Goal: Task Accomplishment & Management: Use online tool/utility

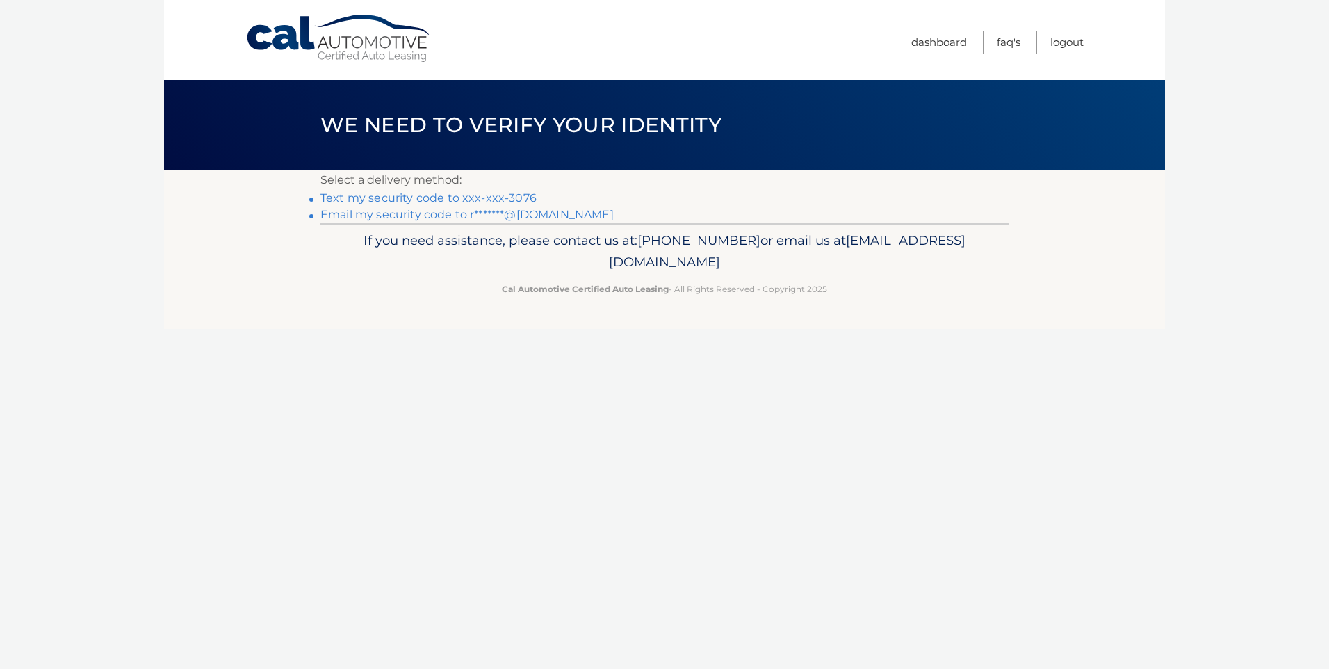
click at [426, 196] on link "Text my security code to xxx-xxx-3076" at bounding box center [429, 197] width 216 height 13
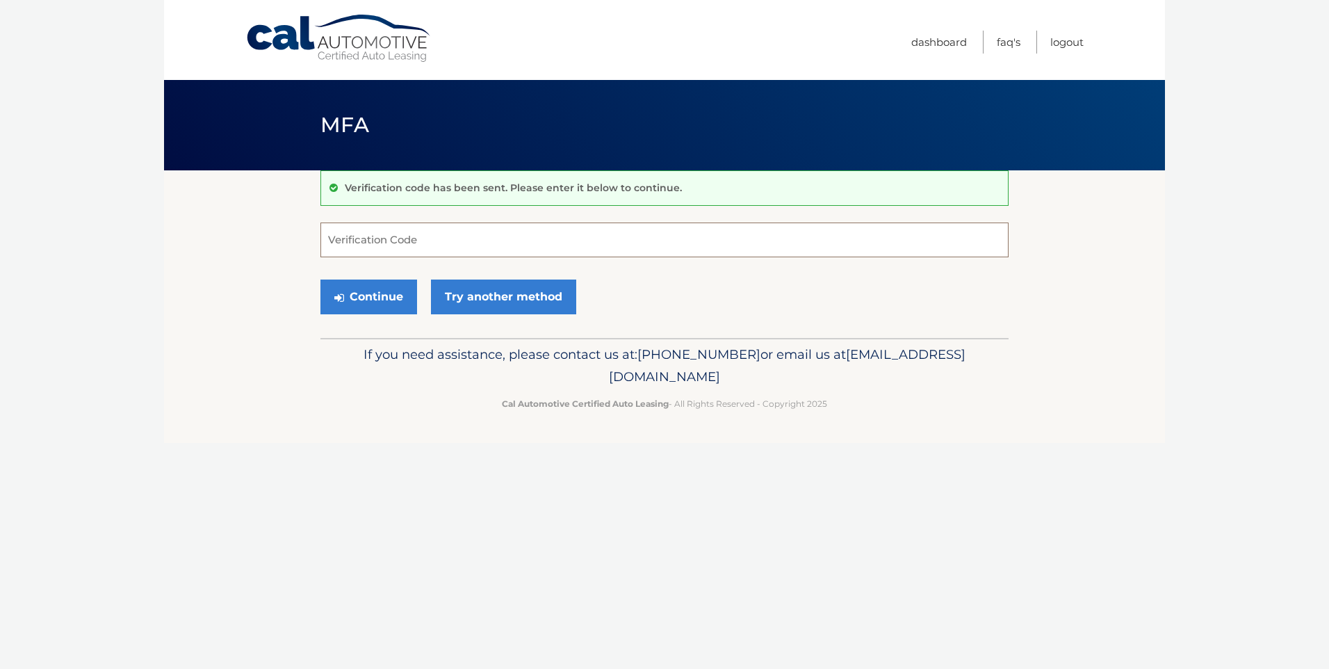
click at [350, 243] on input "Verification Code" at bounding box center [665, 239] width 688 height 35
type input "477999"
click at [359, 295] on button "Continue" at bounding box center [369, 297] width 97 height 35
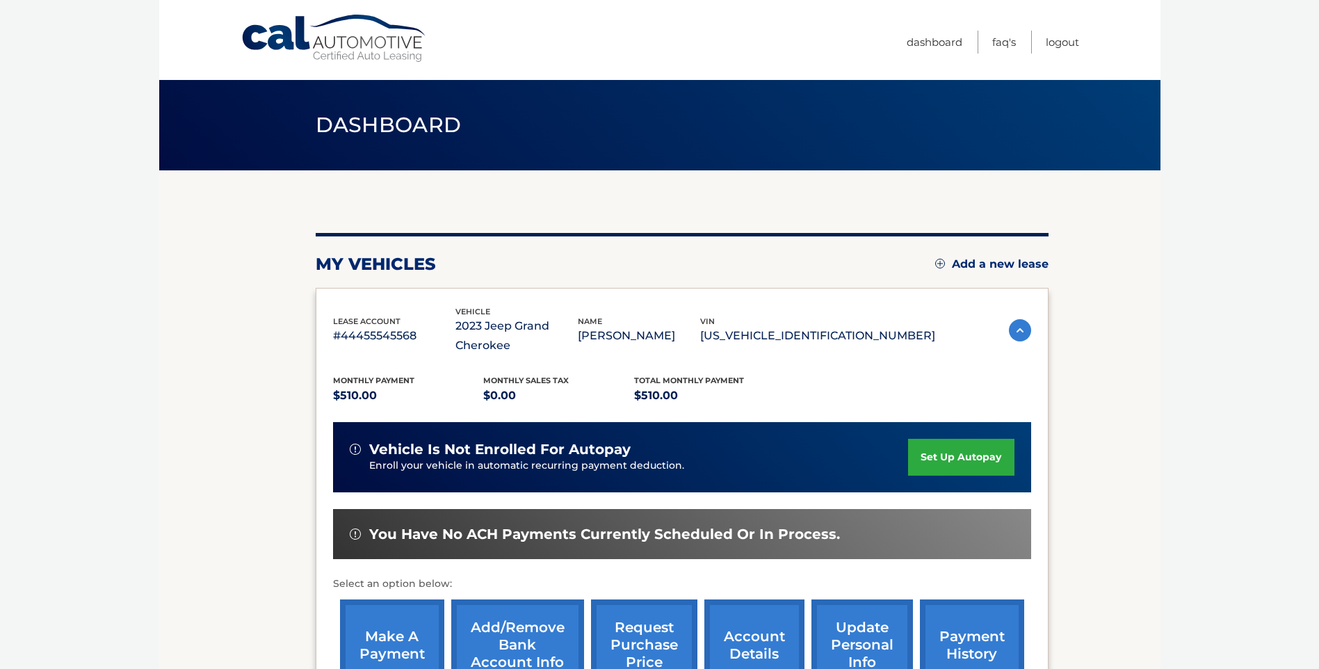
scroll to position [70, 0]
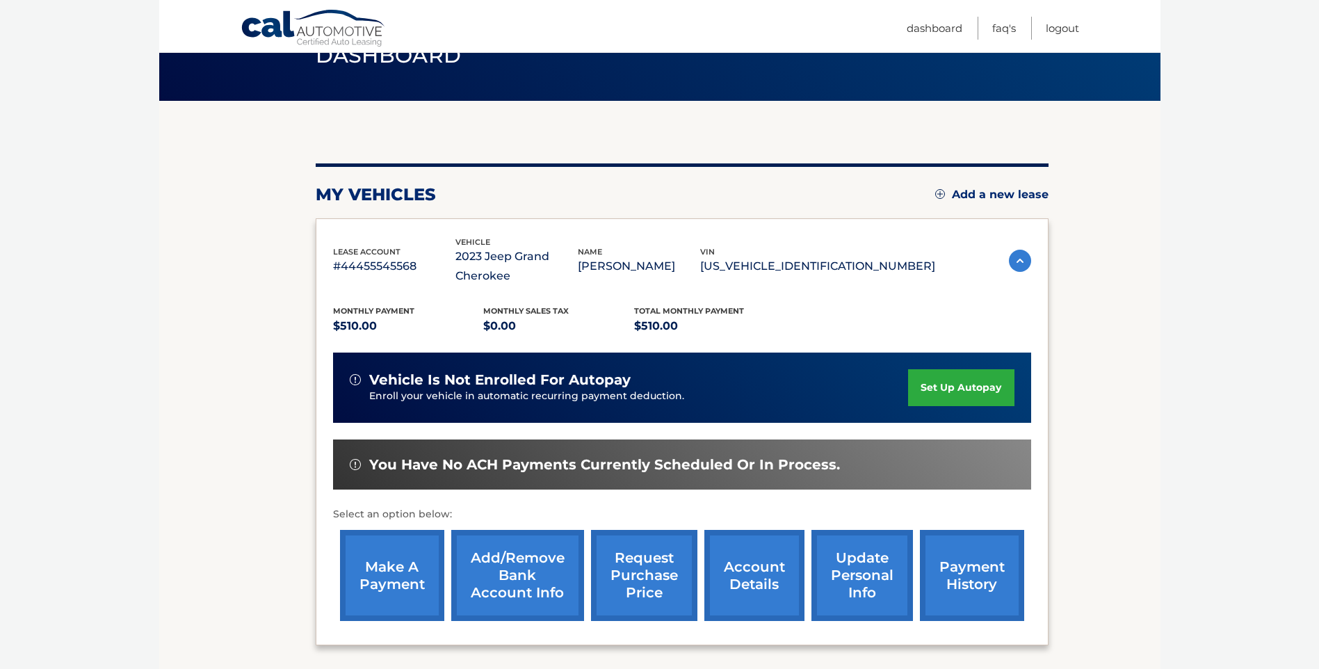
click at [400, 560] on link "make a payment" at bounding box center [392, 575] width 104 height 91
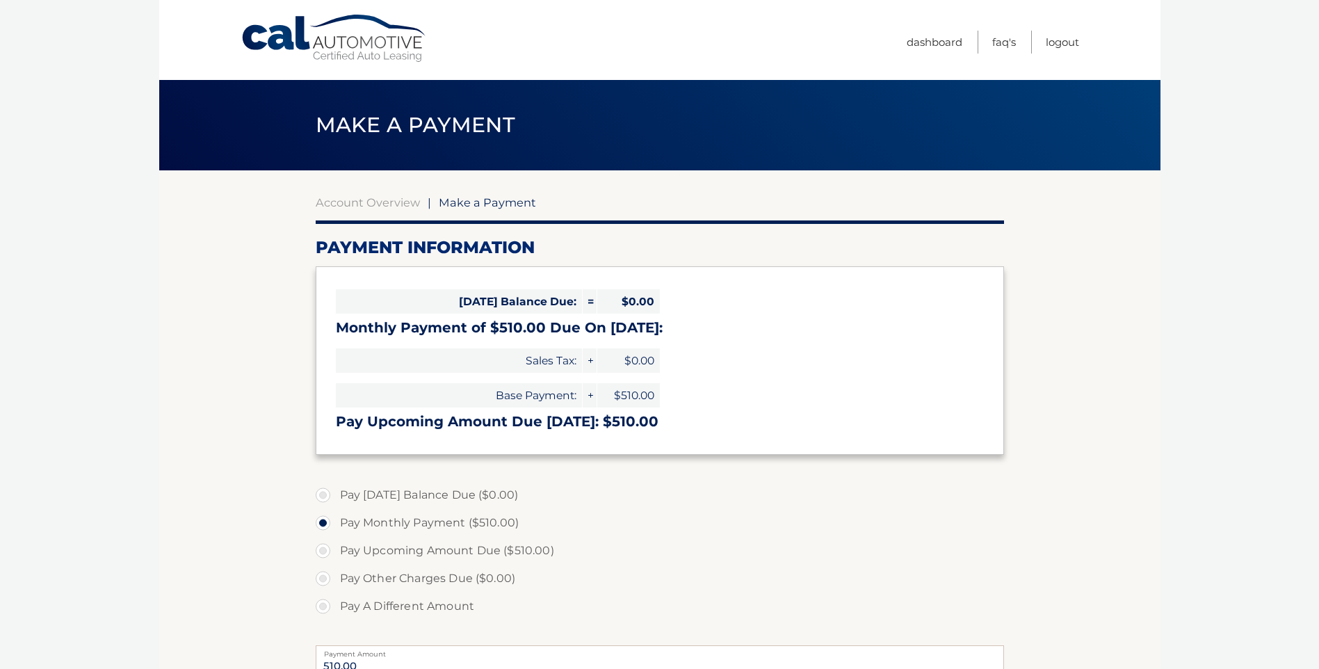
select select "ZmYxZmRmMzAtOTQxOC00NzExLWFjYjItMjk3Y2UzNTEyZDYw"
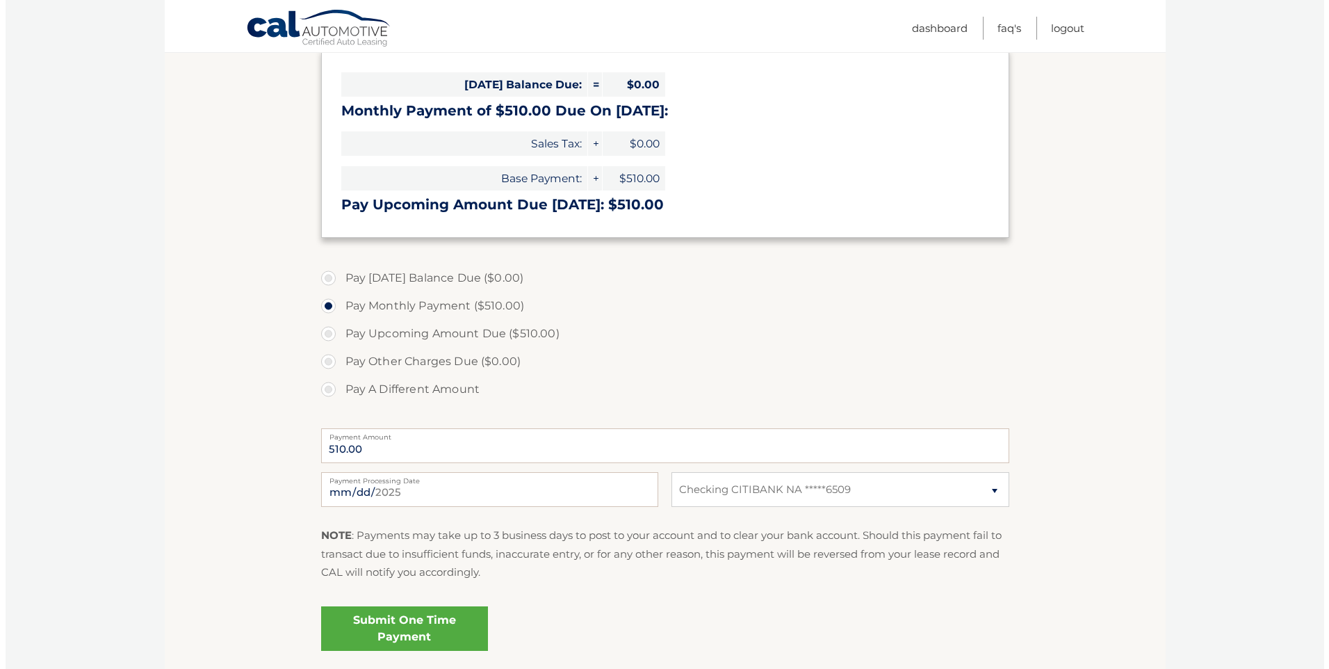
scroll to position [325, 0]
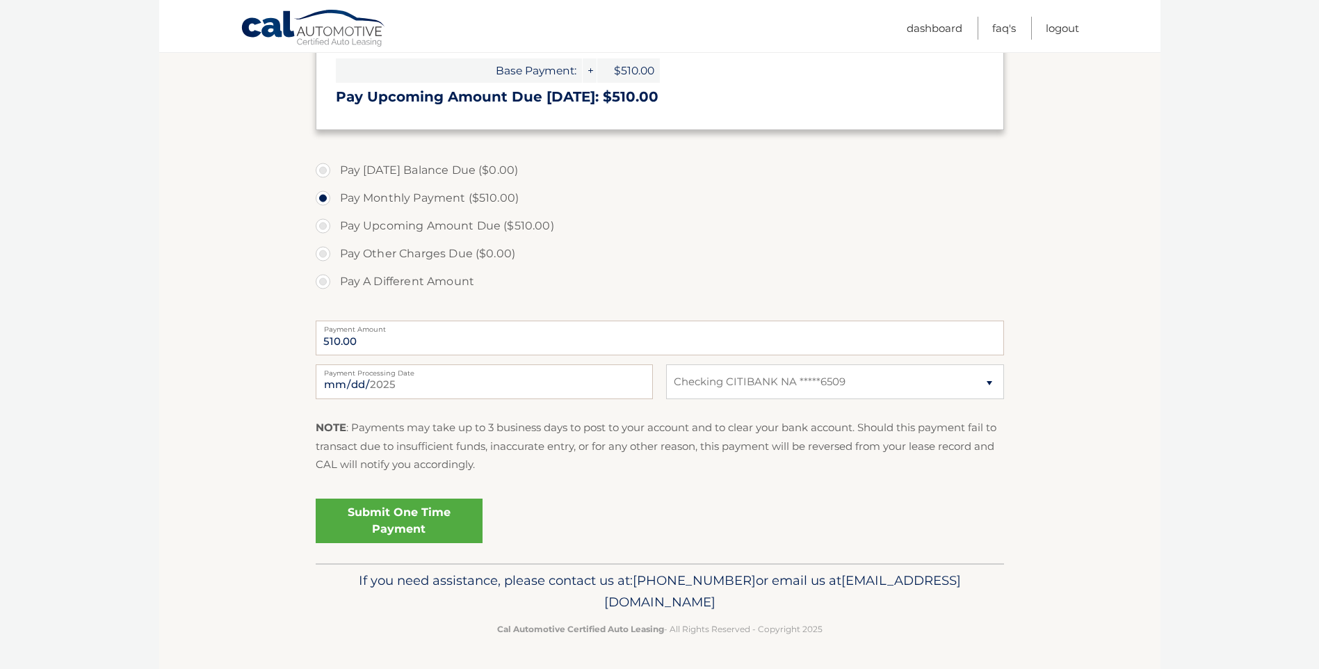
click at [400, 514] on link "Submit One Time Payment" at bounding box center [399, 521] width 167 height 44
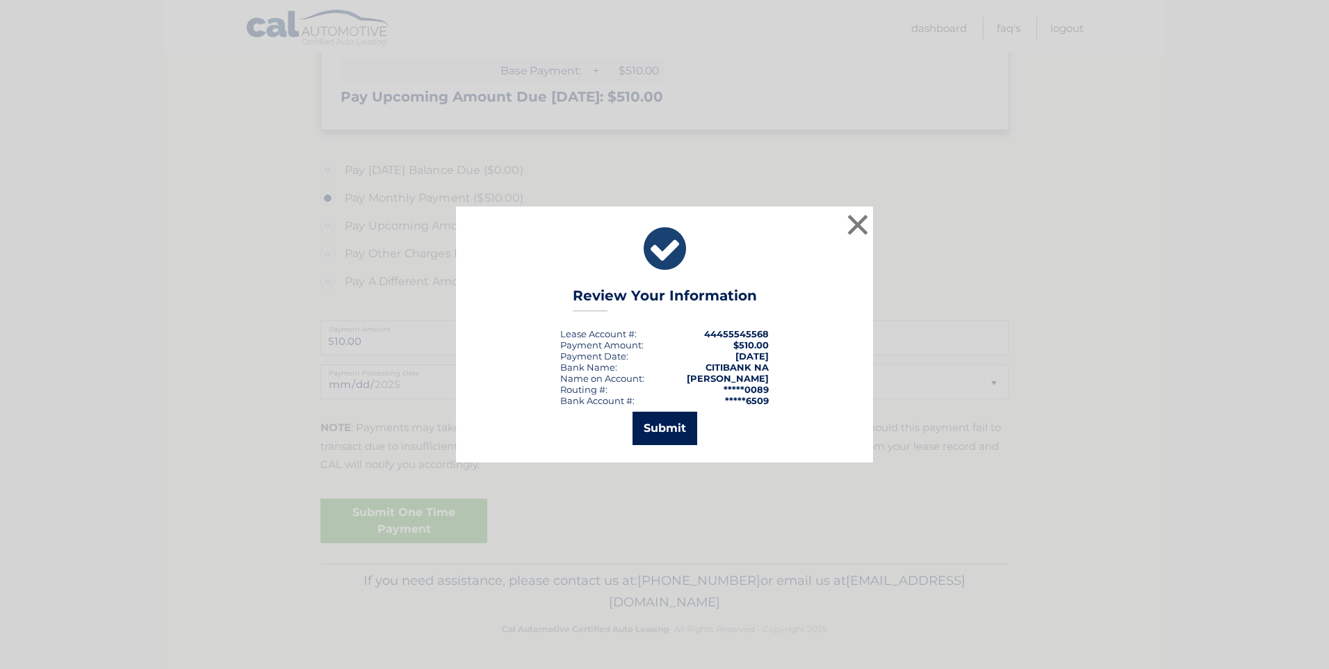
click at [651, 430] on button "Submit" at bounding box center [665, 428] width 65 height 33
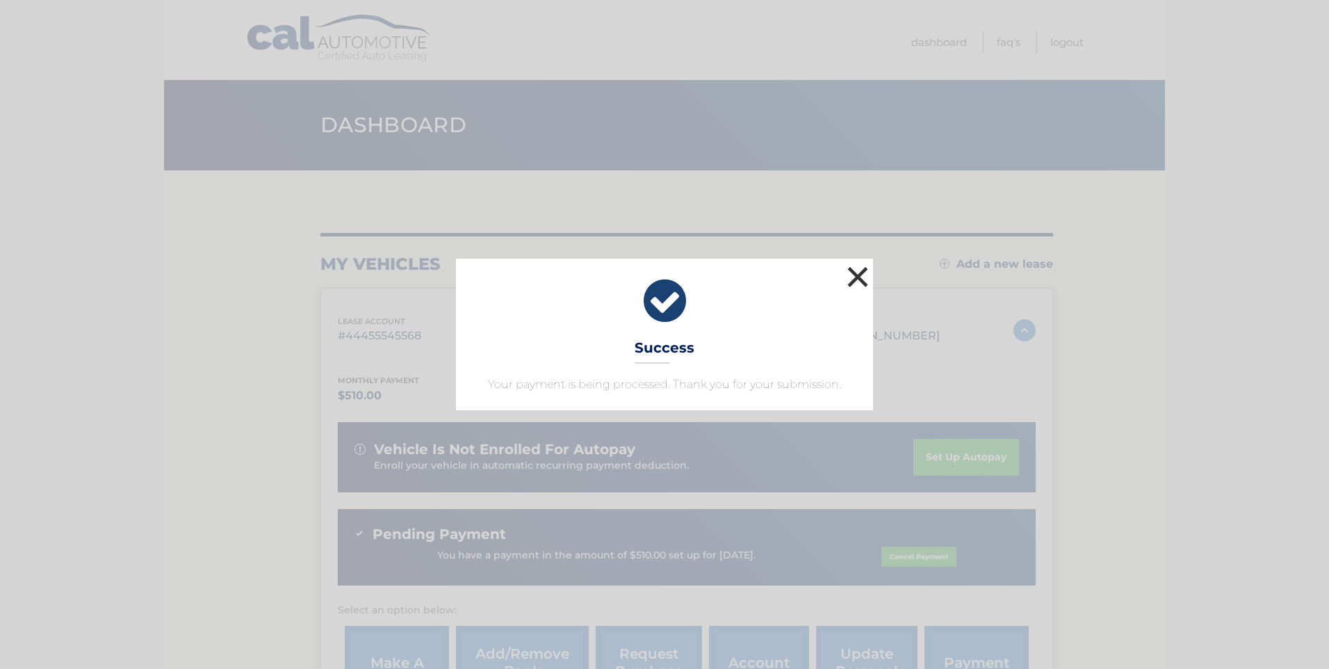
click at [865, 275] on button "×" at bounding box center [858, 277] width 28 height 28
